Goal: Find specific page/section: Find specific page/section

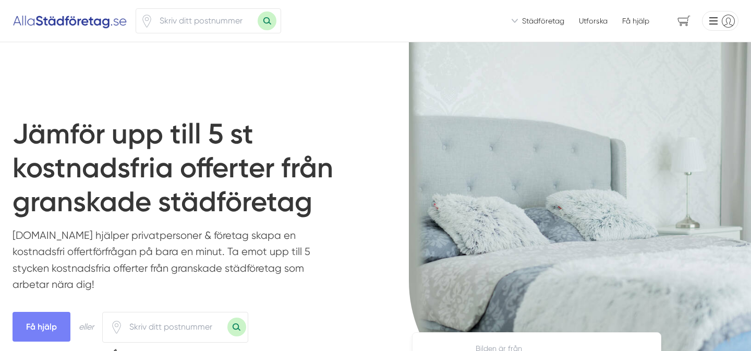
click at [210, 25] on input "number" at bounding box center [205, 21] width 104 height 24
type input "16264"
click at [261, 18] on button "Sök med postnummer" at bounding box center [267, 20] width 19 height 19
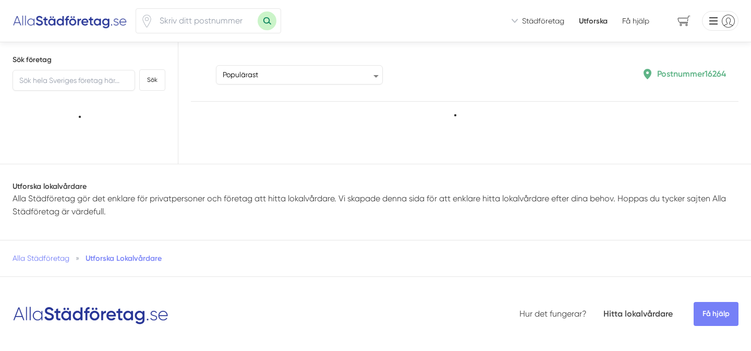
type input "16264"
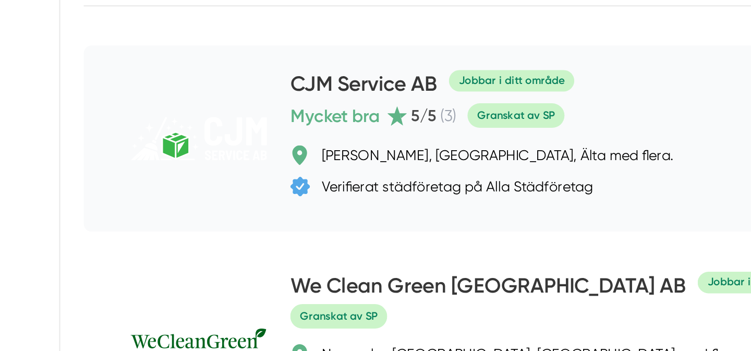
click at [325, 142] on h4 "CJM Service AB" at bounding box center [340, 143] width 78 height 17
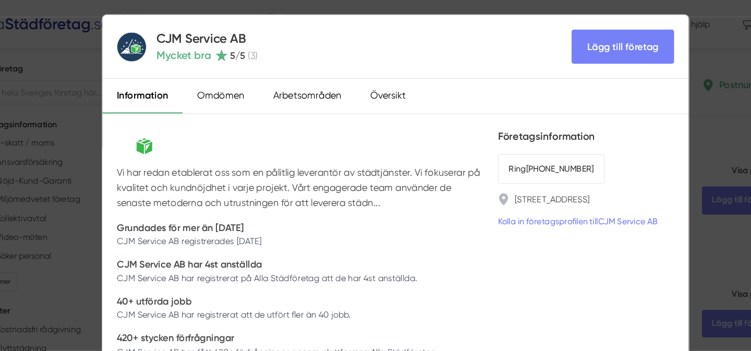
click at [200, 30] on h4 "CJM Service AB" at bounding box center [211, 33] width 88 height 15
